Goal: Understand process/instructions: Learn how to perform a task or action

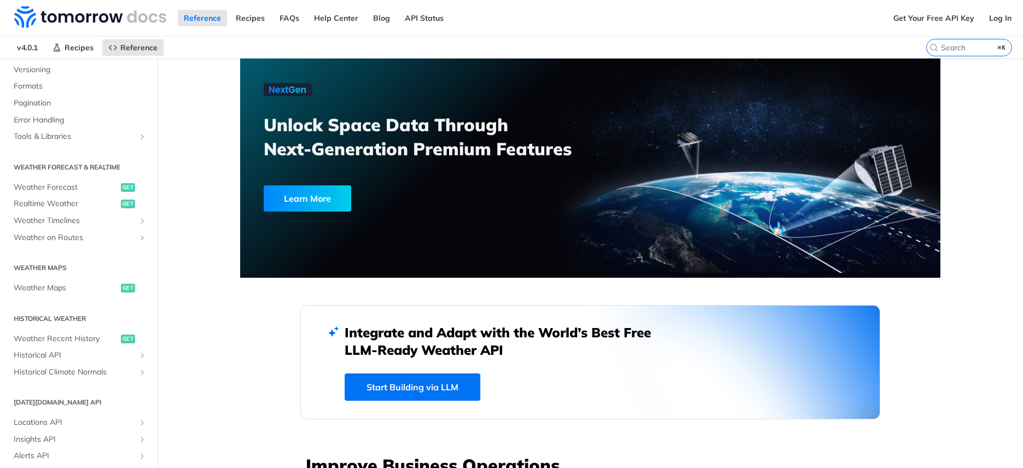
scroll to position [224, 0]
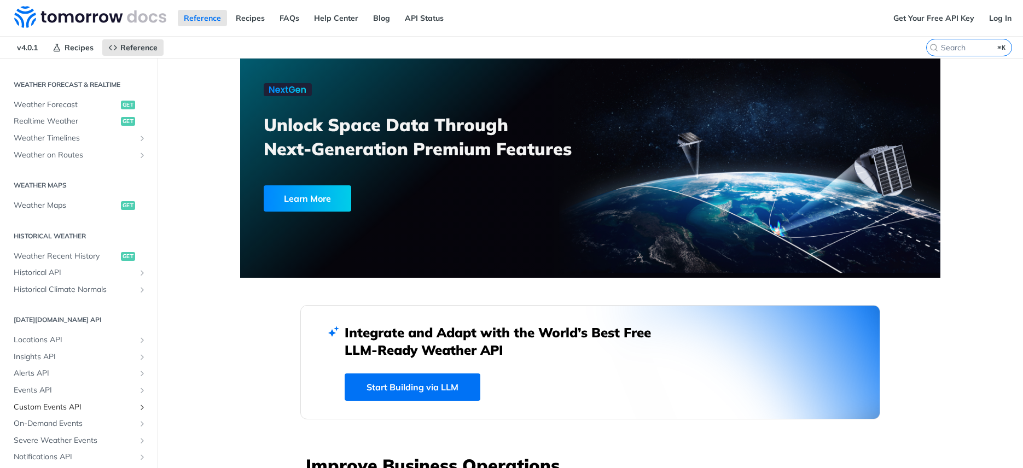
click at [62, 411] on span "Custom Events API" at bounding box center [74, 407] width 121 height 11
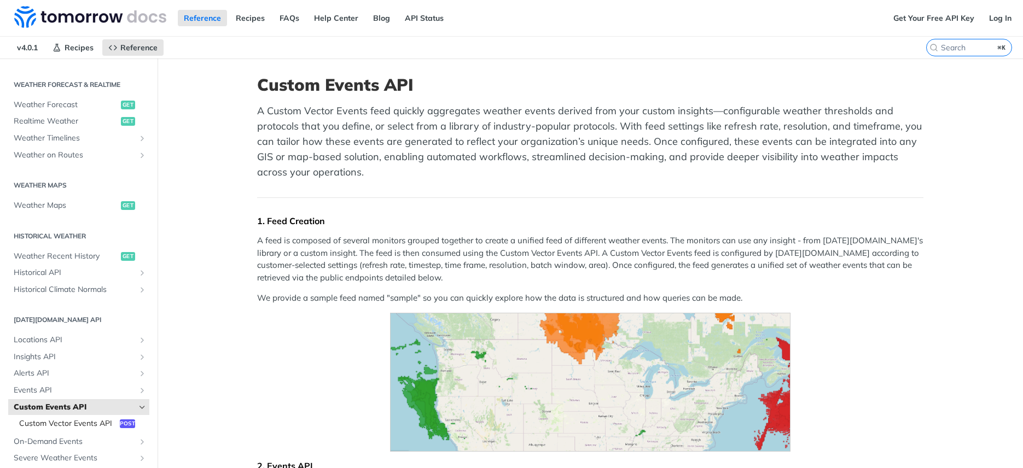
click at [97, 419] on span "Custom Vector Events API" at bounding box center [68, 424] width 98 height 11
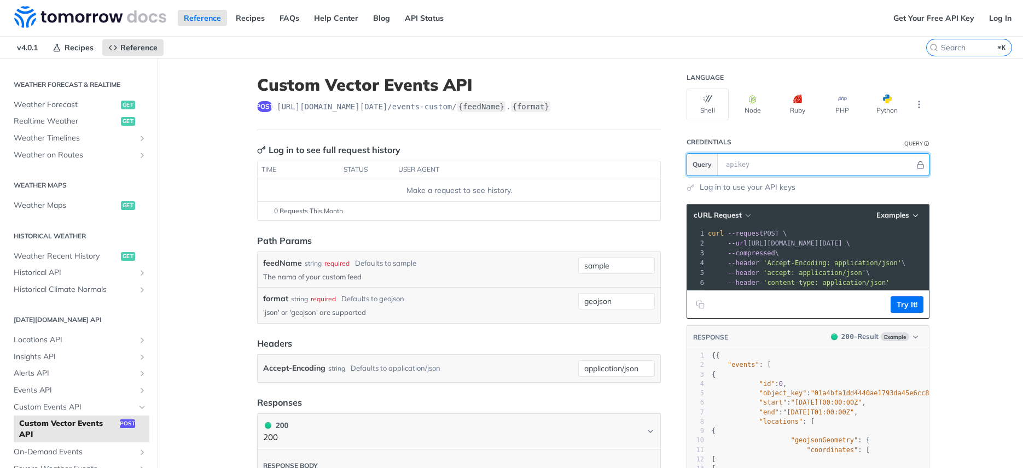
click at [759, 169] on input "text" at bounding box center [818, 165] width 194 height 22
paste input "bn8uV01q1ku03l0G62LncpICPnRE2wJ5"
type input "bn8uV01q1ku03l0G62LncpICPnRE2wJ5"
click at [921, 161] on button "Hide" at bounding box center [920, 164] width 11 height 11
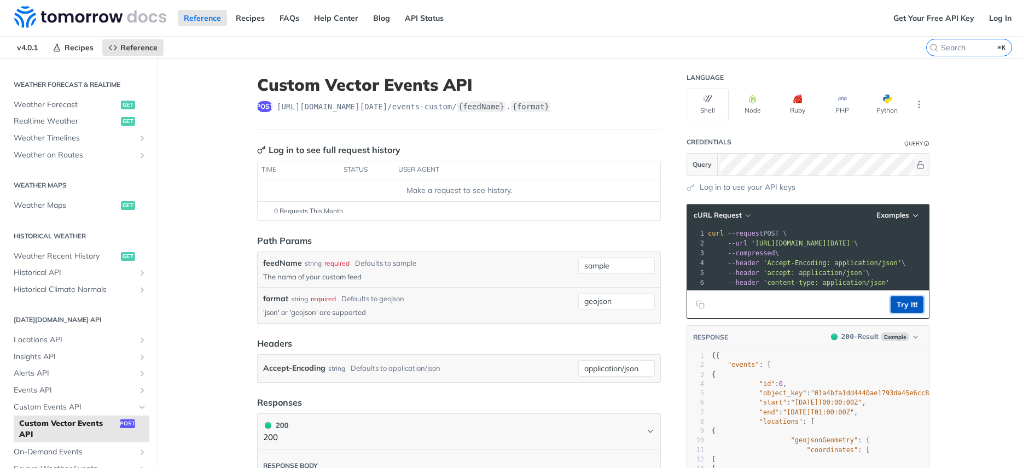
click at [892, 313] on button "Try It!" at bounding box center [907, 305] width 33 height 16
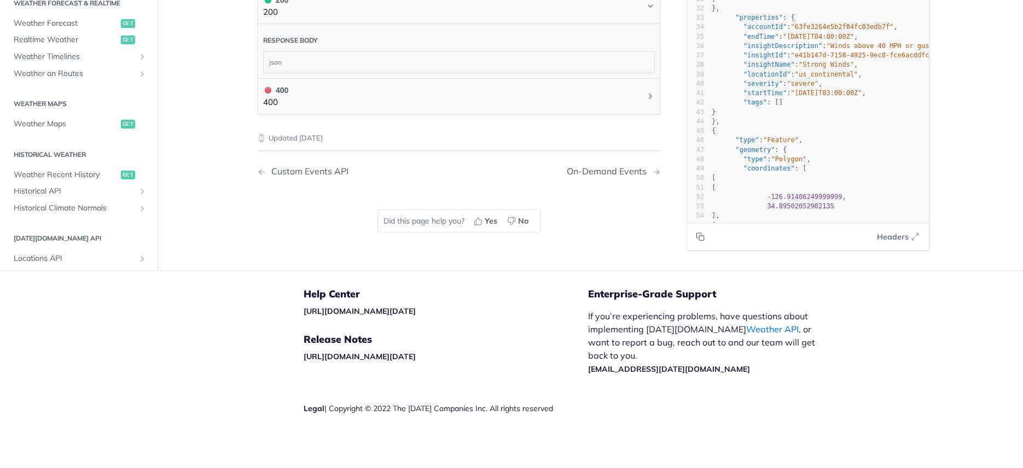
scroll to position [103, 0]
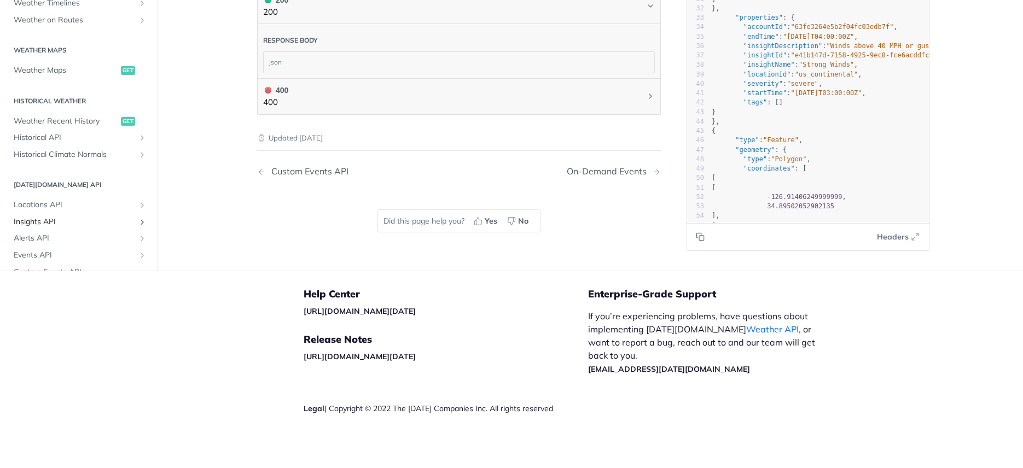
click at [48, 218] on span "Insights API" at bounding box center [74, 222] width 121 height 11
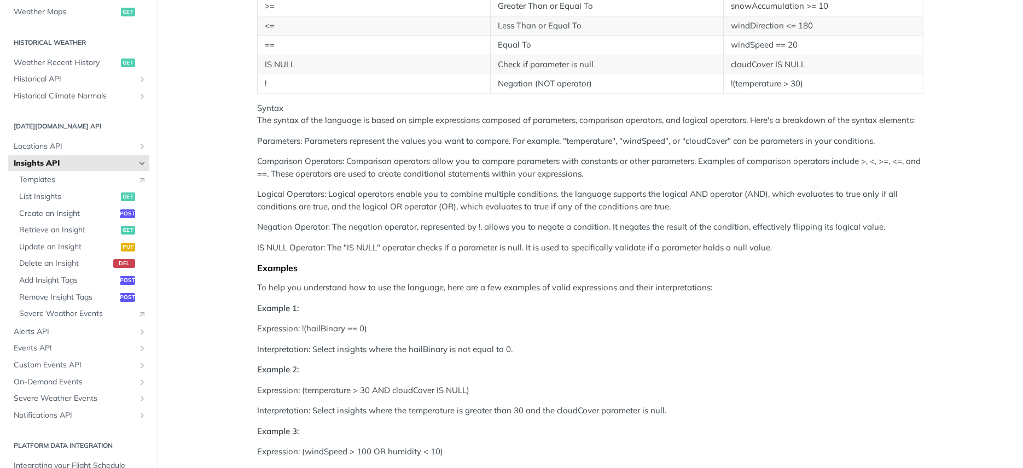
scroll to position [367, 0]
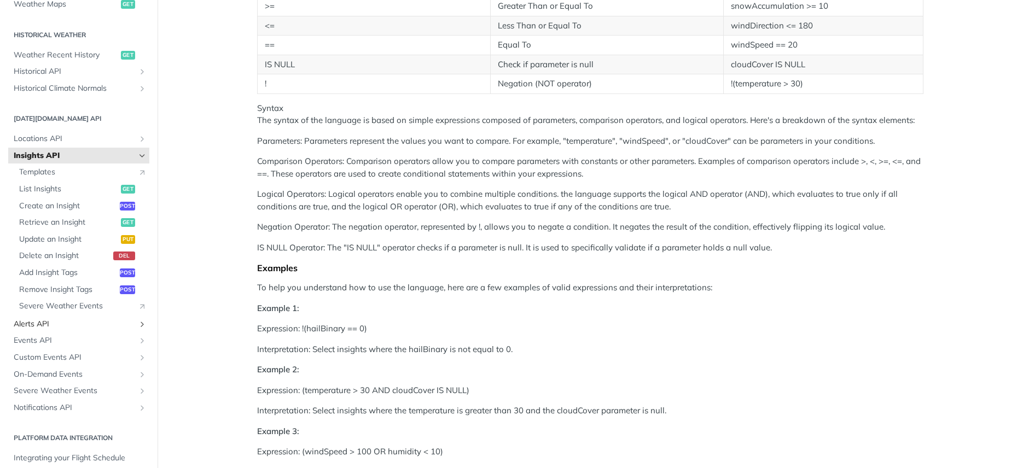
click at [44, 326] on span "Alerts API" at bounding box center [74, 324] width 121 height 11
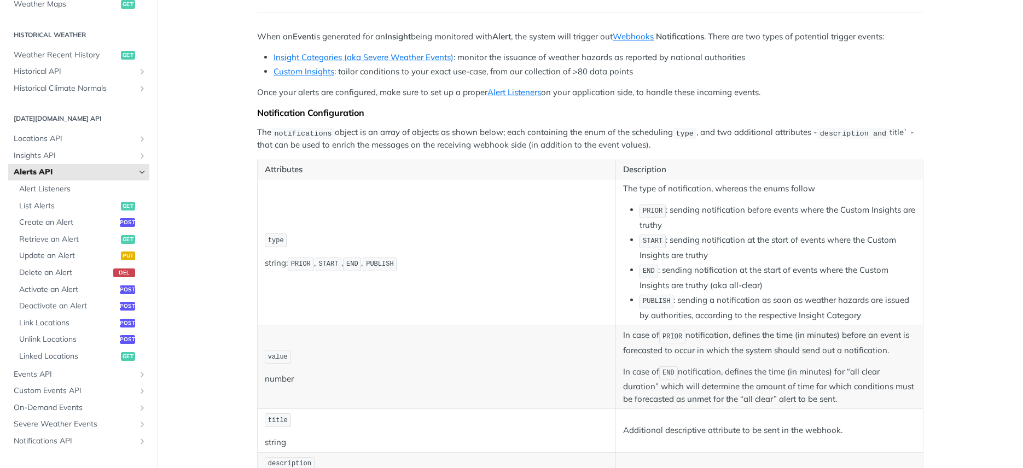
scroll to position [99, 0]
click at [31, 150] on link "Insights API" at bounding box center [78, 156] width 141 height 16
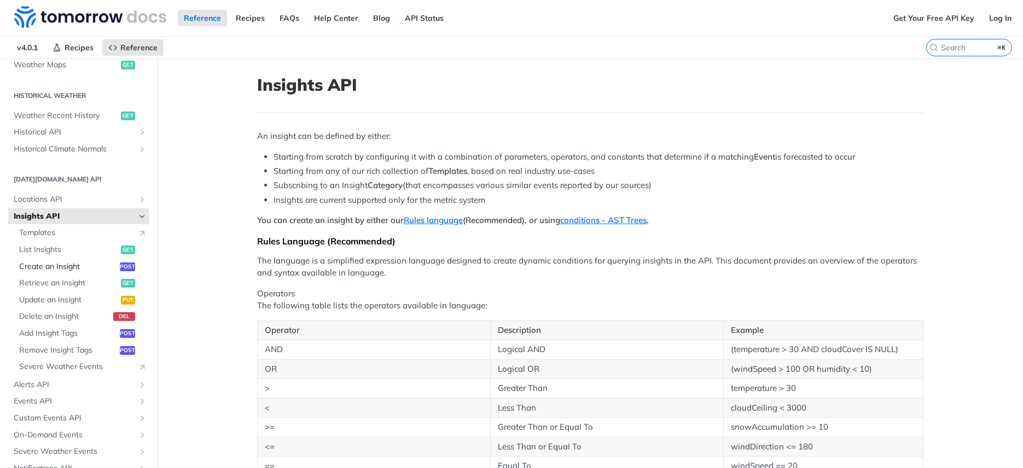
click at [46, 269] on span "Create an Insight" at bounding box center [68, 267] width 98 height 11
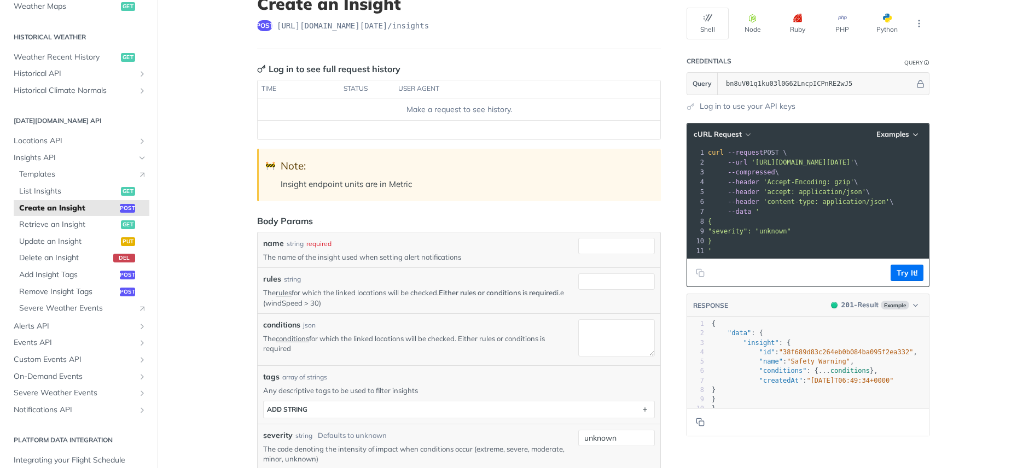
scroll to position [201, 0]
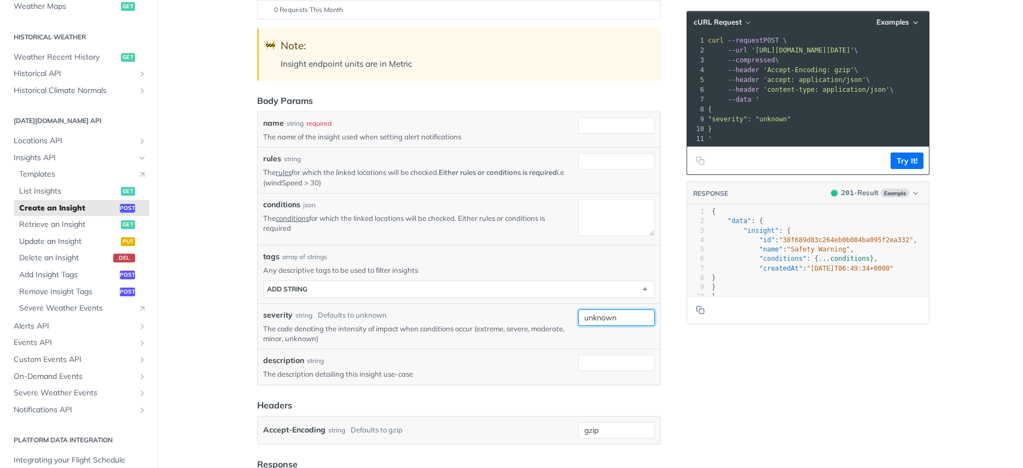
click at [626, 319] on input "unknown" at bounding box center [616, 318] width 77 height 16
click at [511, 353] on div "description string The description detailing this insight use-case" at bounding box center [459, 367] width 403 height 36
